Goal: Check status: Check status

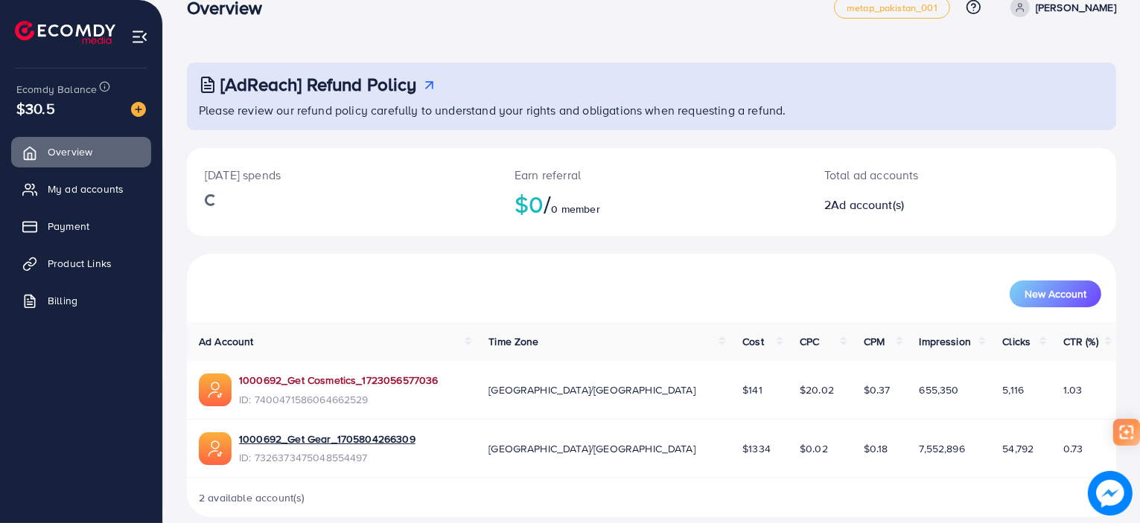
scroll to position [47, 0]
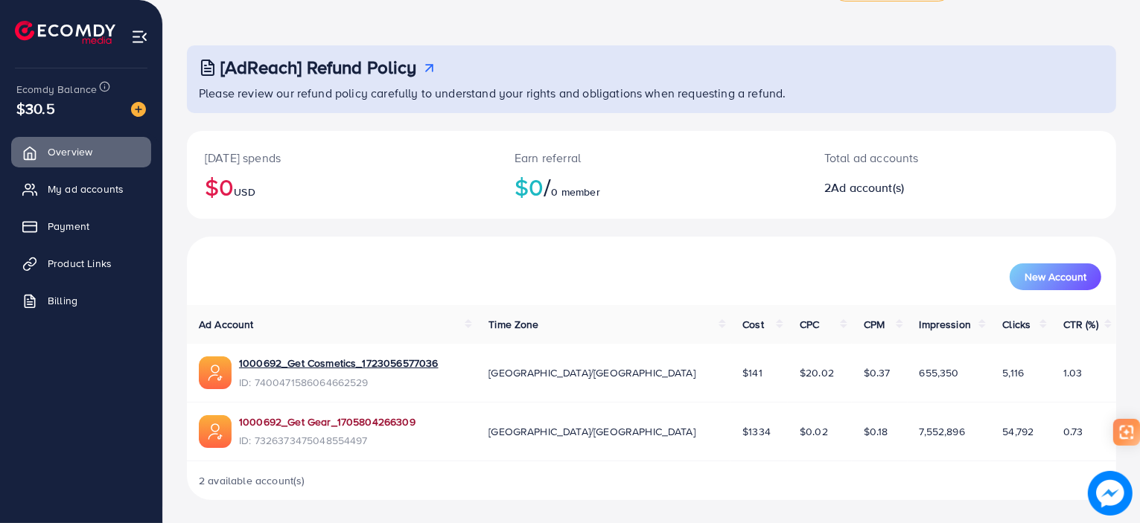
click at [304, 417] on link "1000692_Get Gear_1705804266309" at bounding box center [327, 422] width 176 height 15
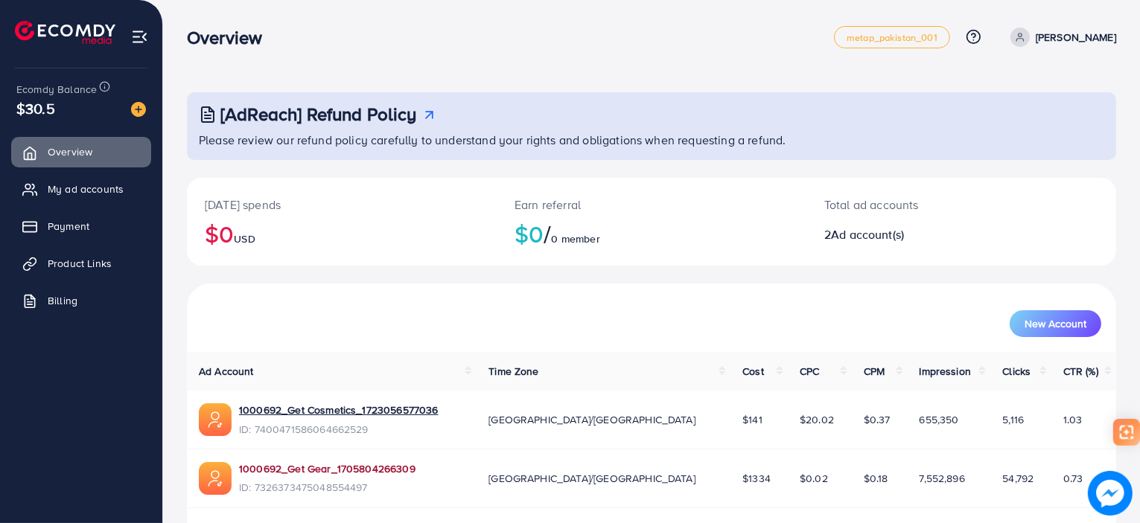
click at [318, 466] on link "1000692_Get Gear_1705804266309" at bounding box center [327, 469] width 176 height 15
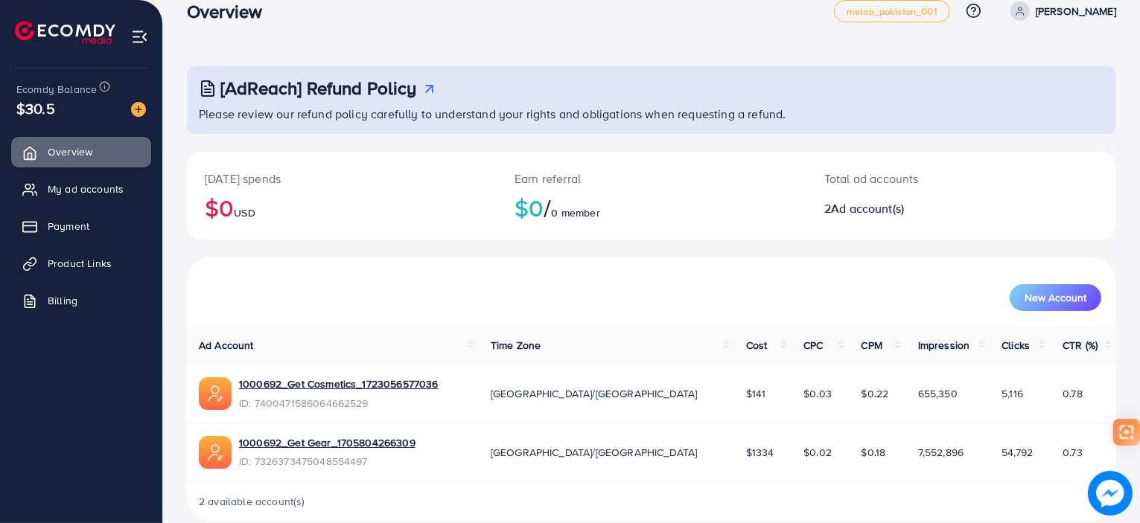
scroll to position [47, 0]
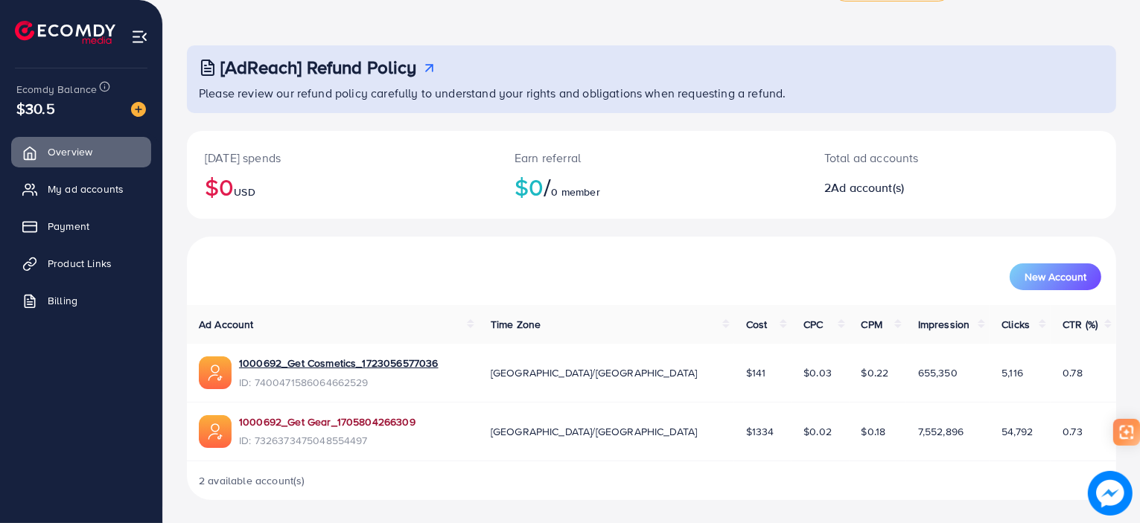
click at [361, 424] on link "1000692_Get Gear_1705804266309" at bounding box center [327, 422] width 176 height 15
